Goal: Task Accomplishment & Management: Use online tool/utility

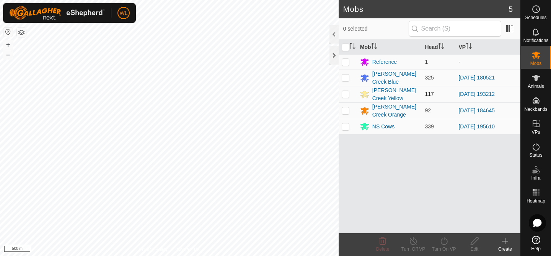
click at [344, 92] on p-checkbox at bounding box center [346, 94] width 8 height 6
checkbox input "true"
click at [443, 243] on icon at bounding box center [444, 241] width 10 height 9
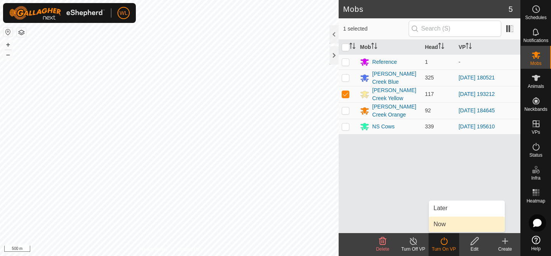
click at [451, 226] on link "Now" at bounding box center [467, 224] width 76 height 15
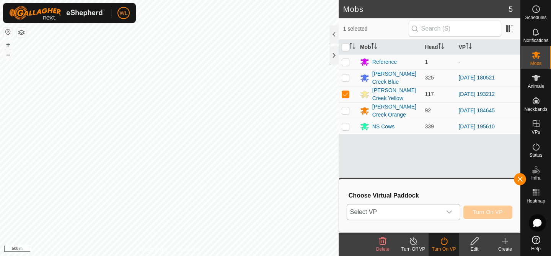
click at [449, 212] on icon "dropdown trigger" at bounding box center [449, 212] width 6 height 6
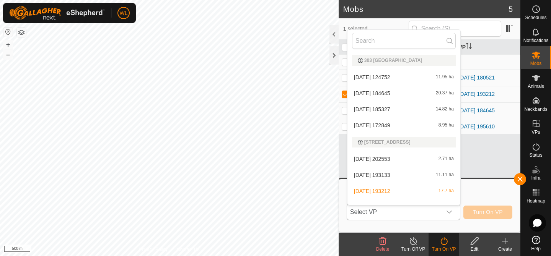
scroll to position [10, 0]
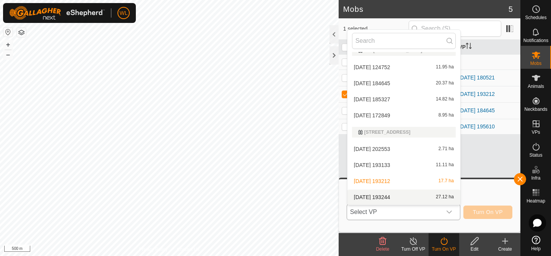
click at [401, 197] on li "[DATE] 193244 27.12 ha" at bounding box center [403, 197] width 113 height 15
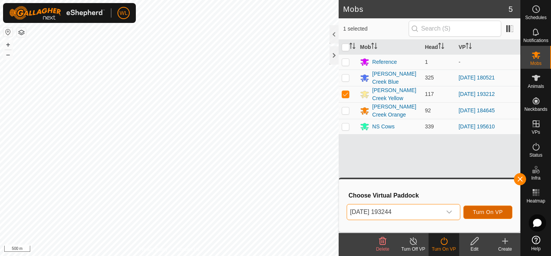
click at [474, 212] on span "Turn On VP" at bounding box center [488, 212] width 30 height 6
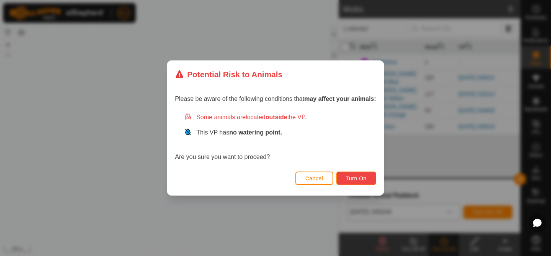
click at [349, 183] on button "Turn On" at bounding box center [356, 178] width 40 height 13
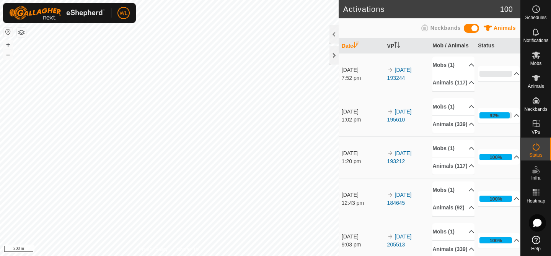
click at [231, 256] on html "WL Schedules Notifications Mobs Animals Neckbands VPs Status Infra Heatmap Help…" at bounding box center [275, 128] width 551 height 256
click at [238, 256] on html "WL Schedules Notifications Mobs Animals Neckbands VPs Status Infra Heatmap Help…" at bounding box center [275, 128] width 551 height 256
